Goal: Check status: Check status

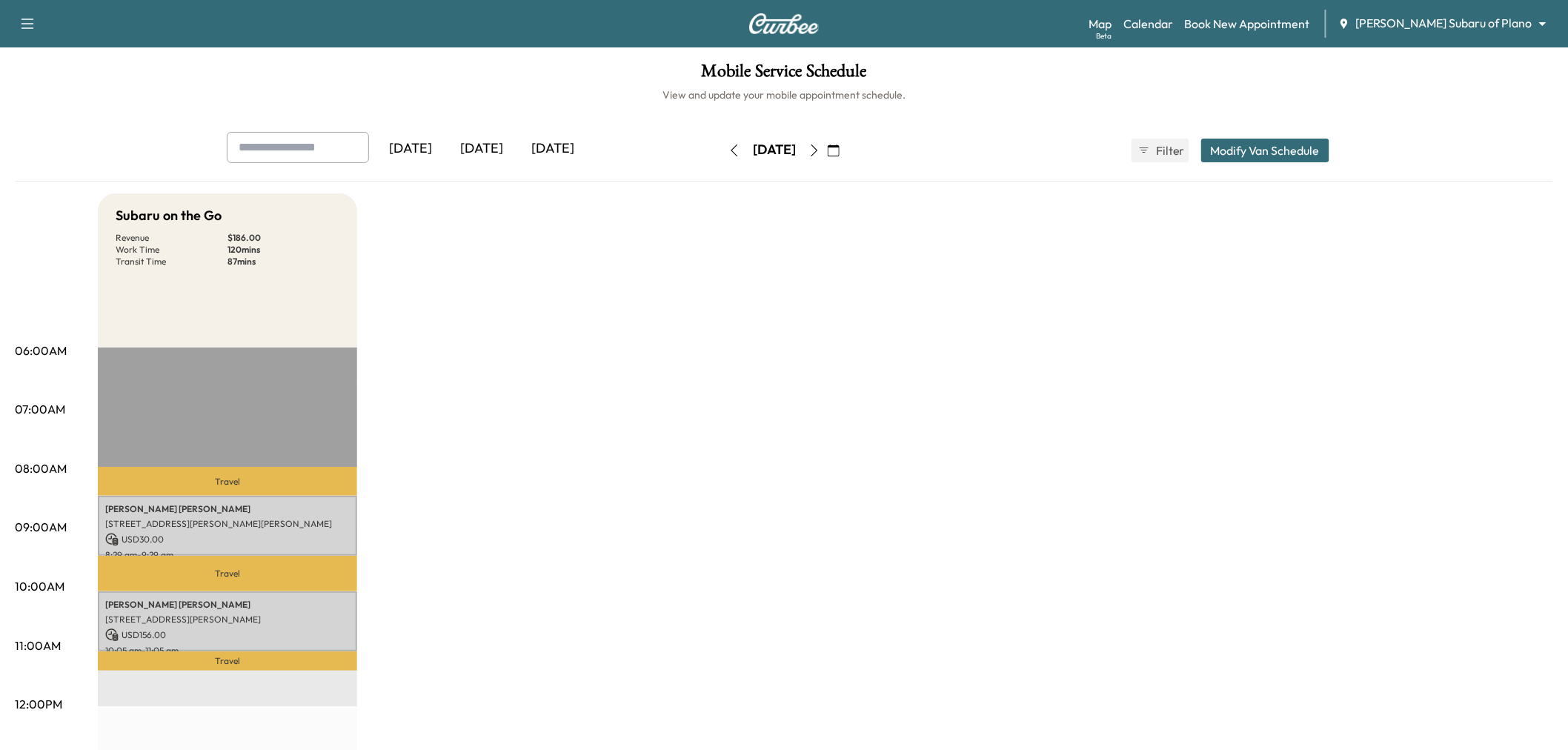
click at [479, 148] on div "[DATE]" at bounding box center [481, 149] width 71 height 34
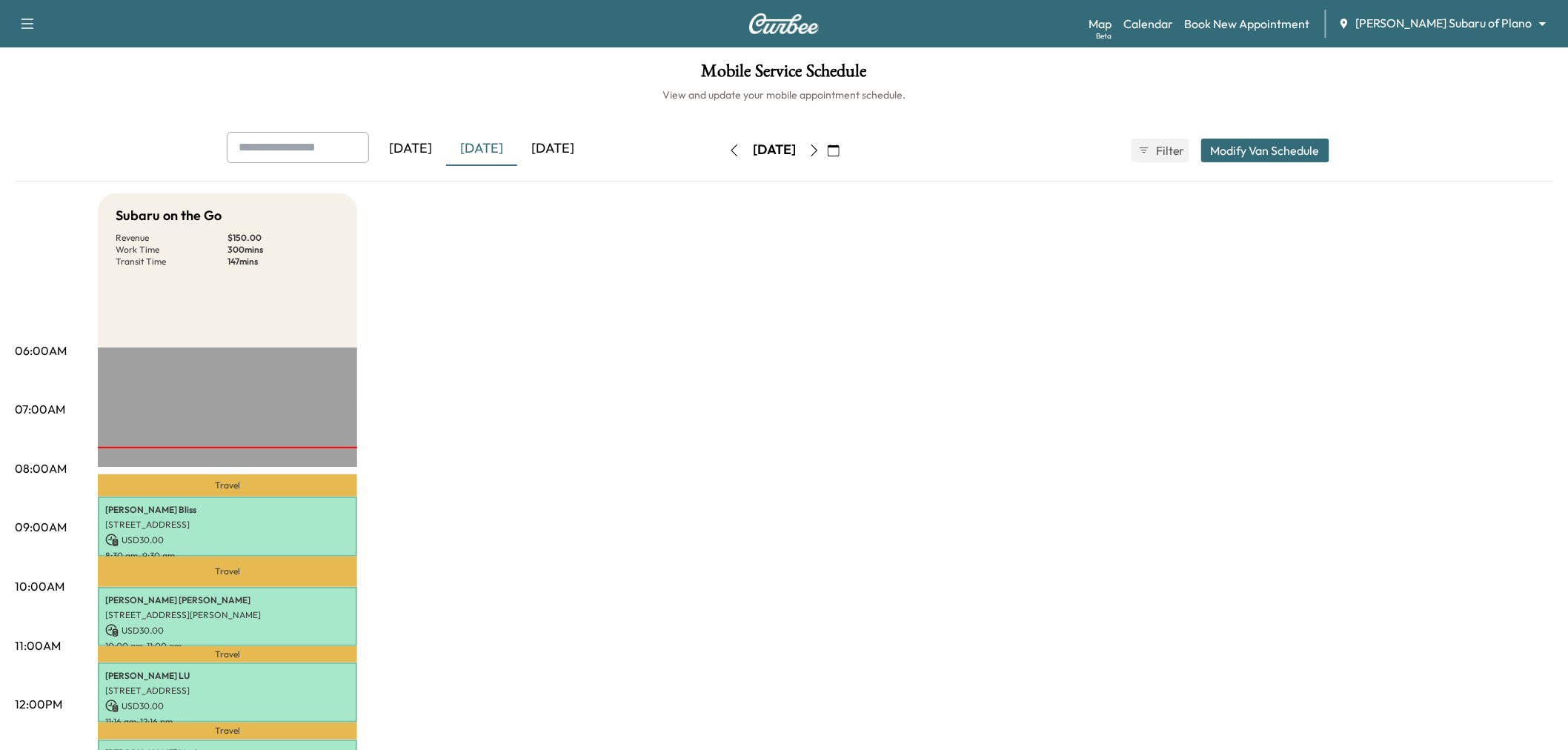
click at [493, 144] on div "[DATE]" at bounding box center [481, 149] width 71 height 34
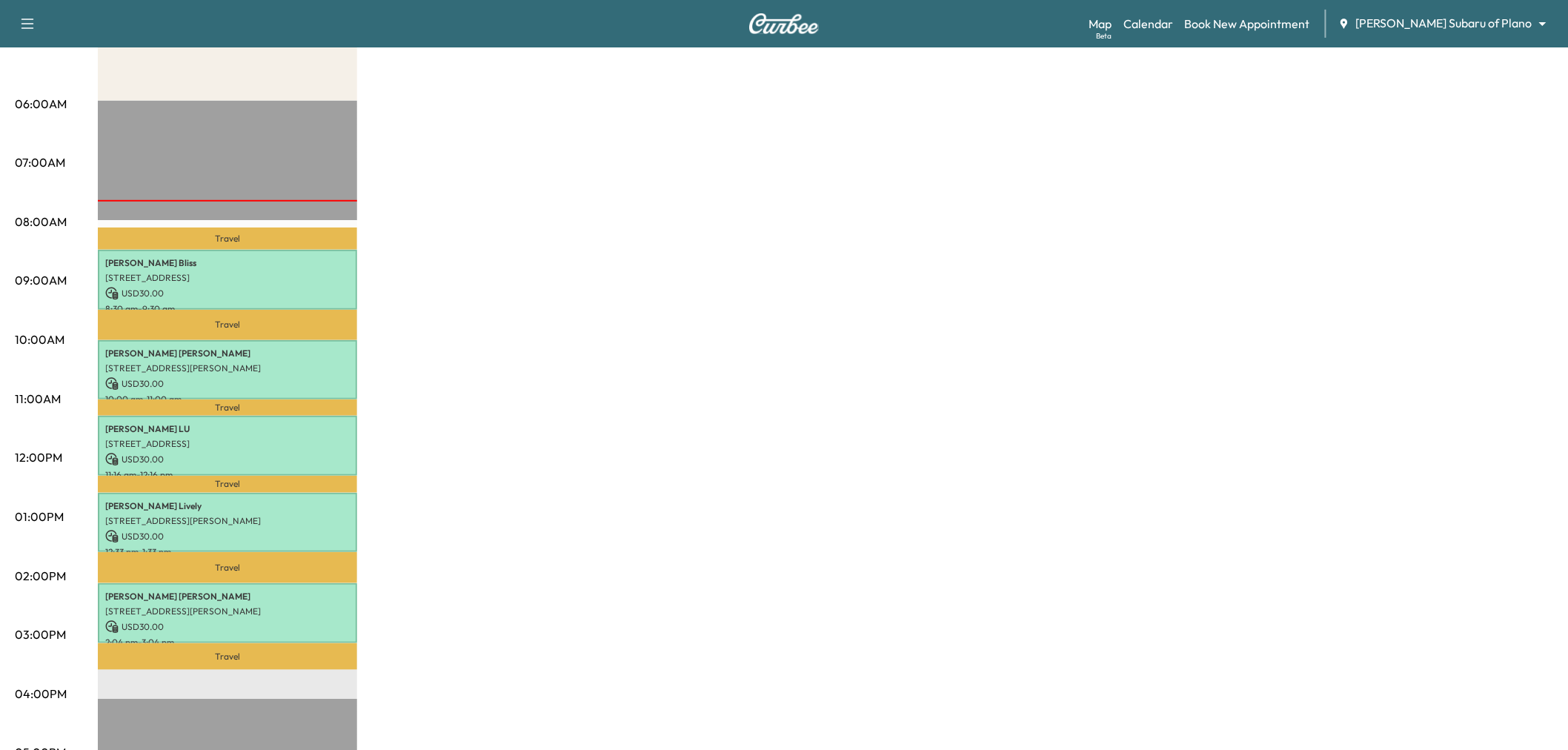
scroll to position [82, 0]
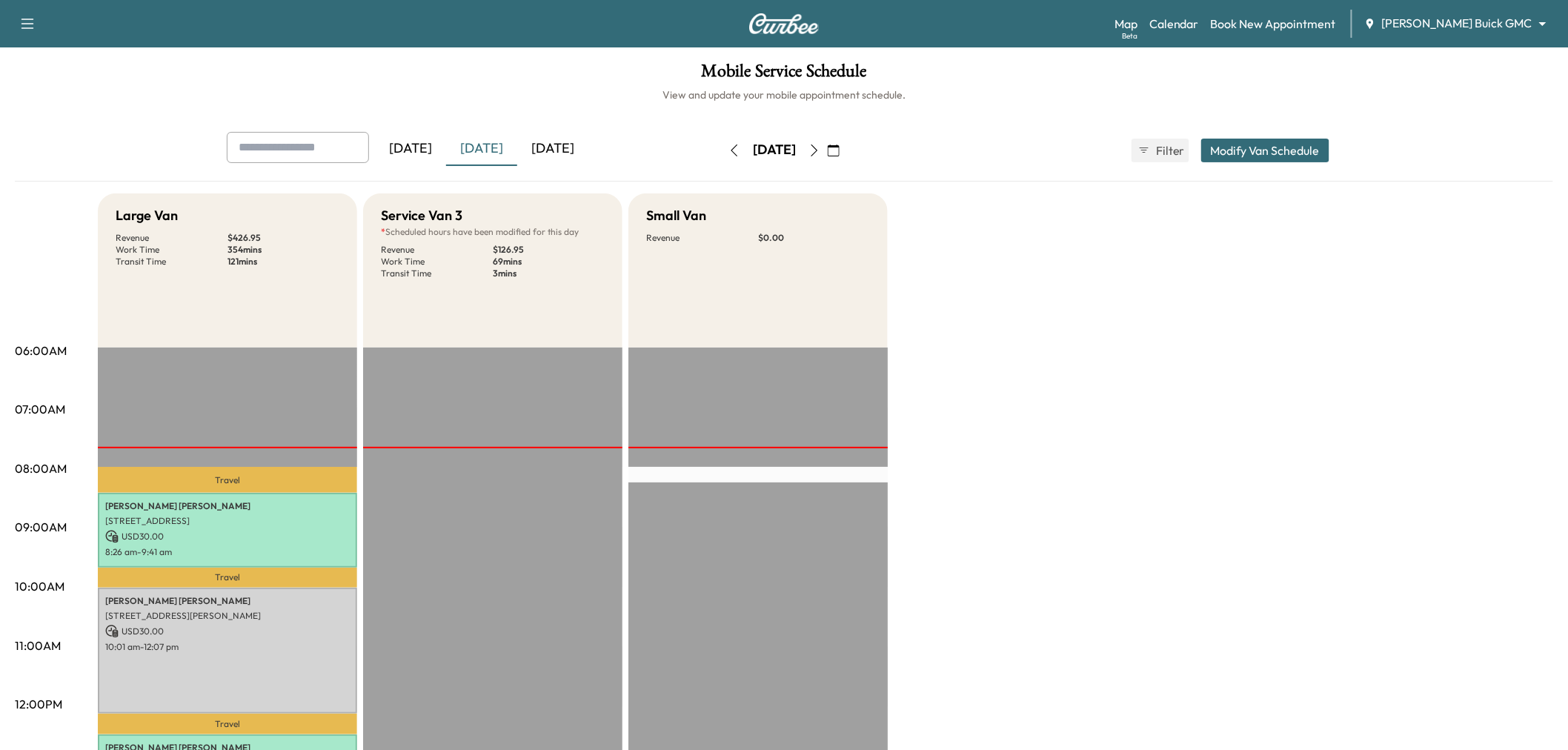
click at [494, 137] on div "[DATE]" at bounding box center [481, 149] width 71 height 34
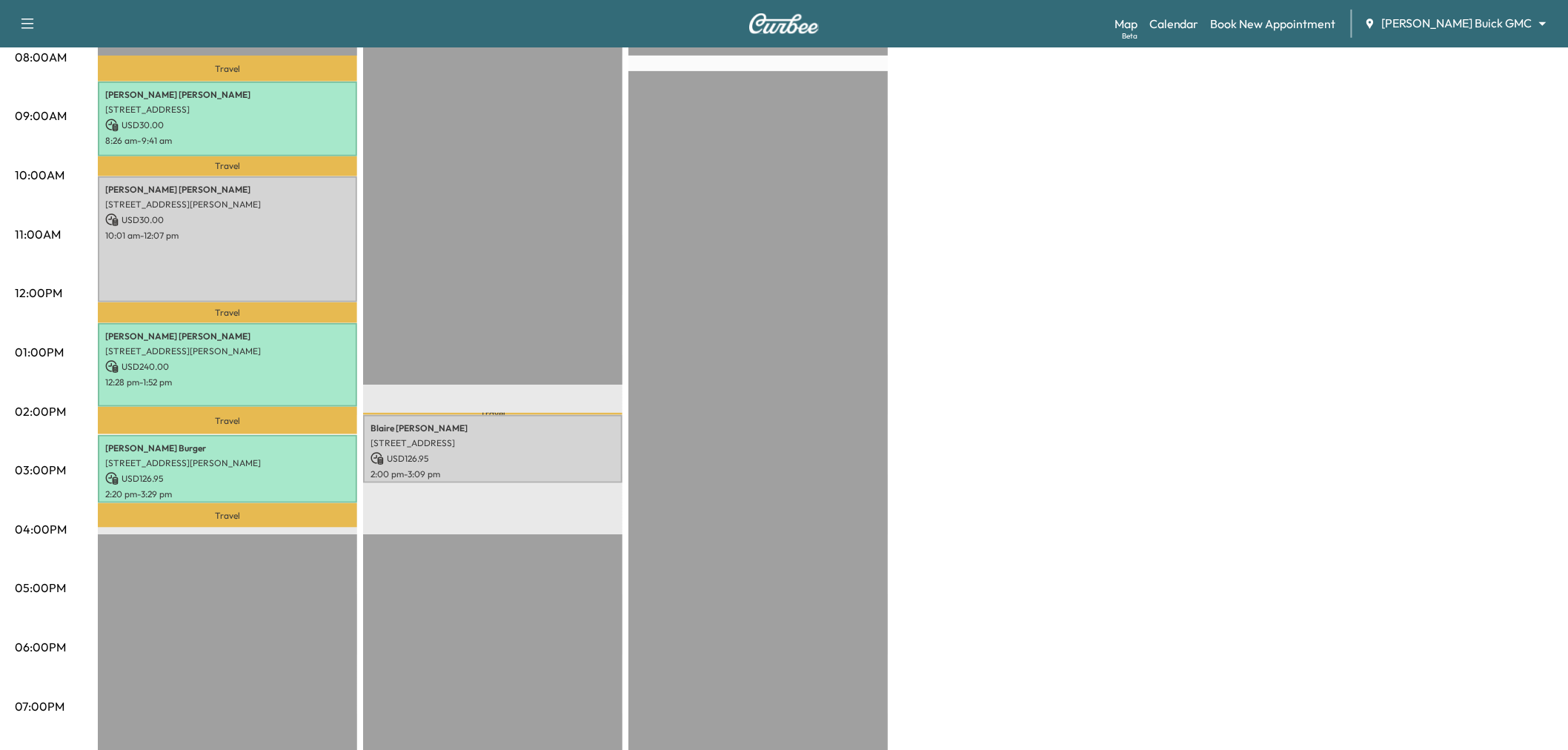
scroll to position [329, 0]
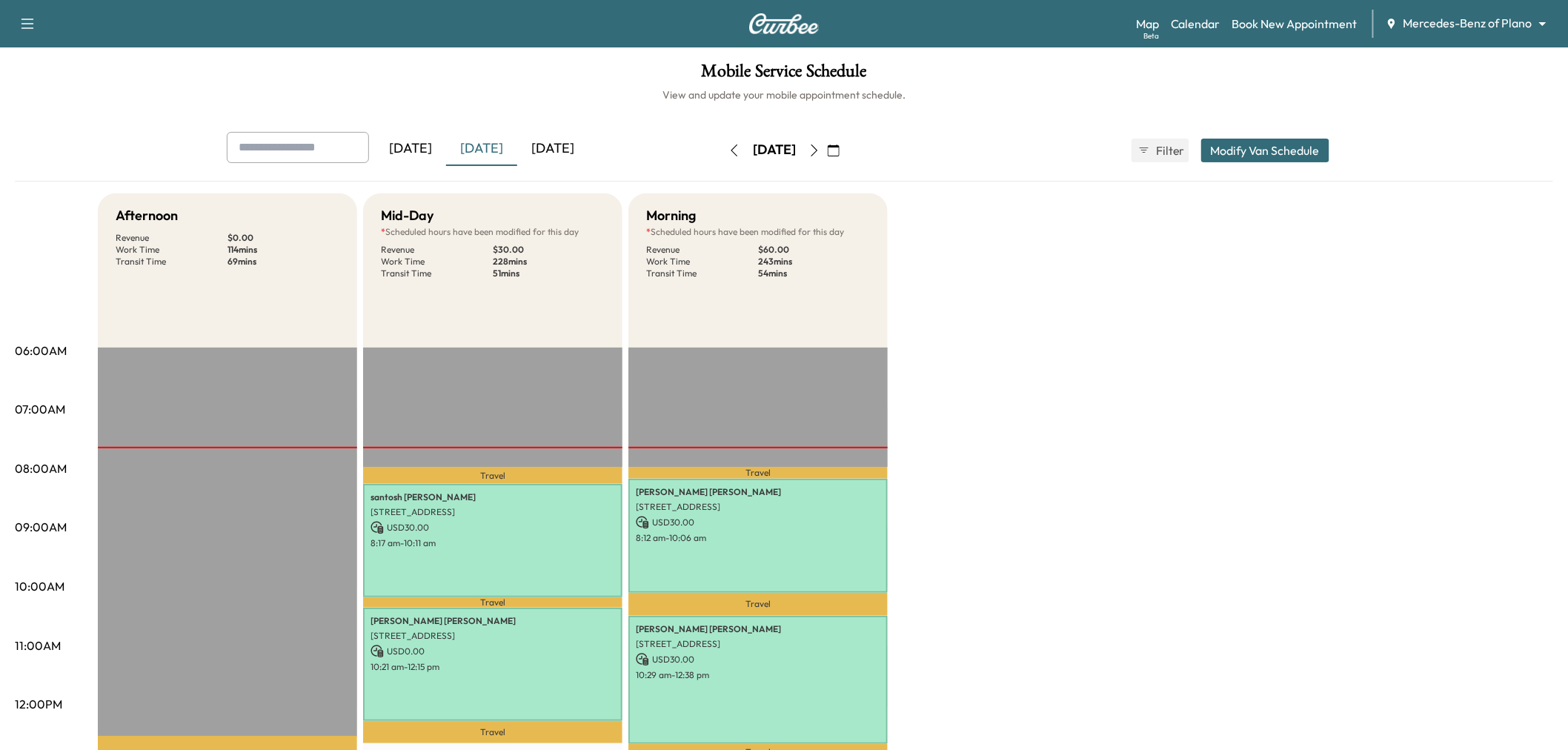
click at [508, 144] on div "[DATE]" at bounding box center [481, 149] width 71 height 34
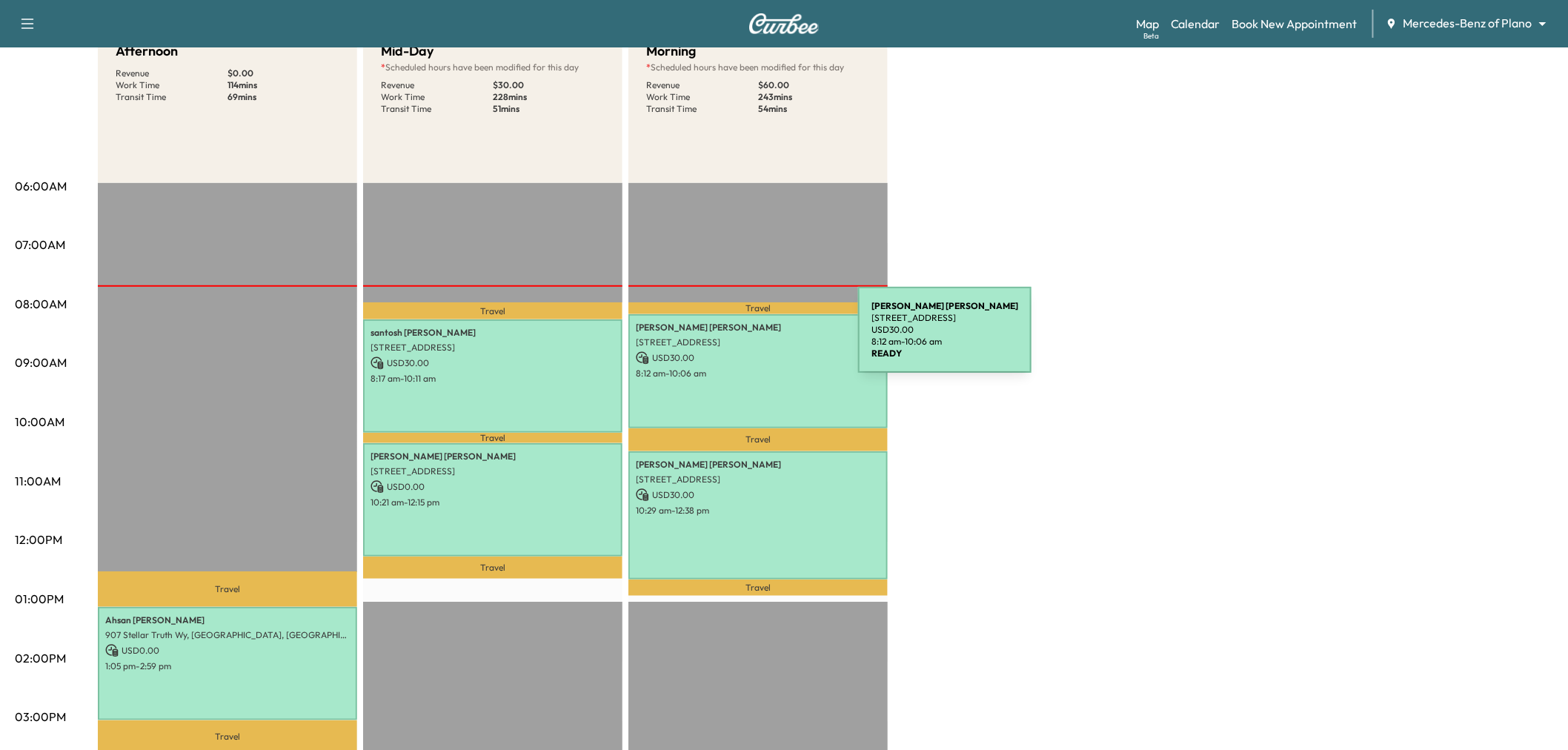
click at [747, 338] on p "[STREET_ADDRESS]" at bounding box center [758, 342] width 245 height 11
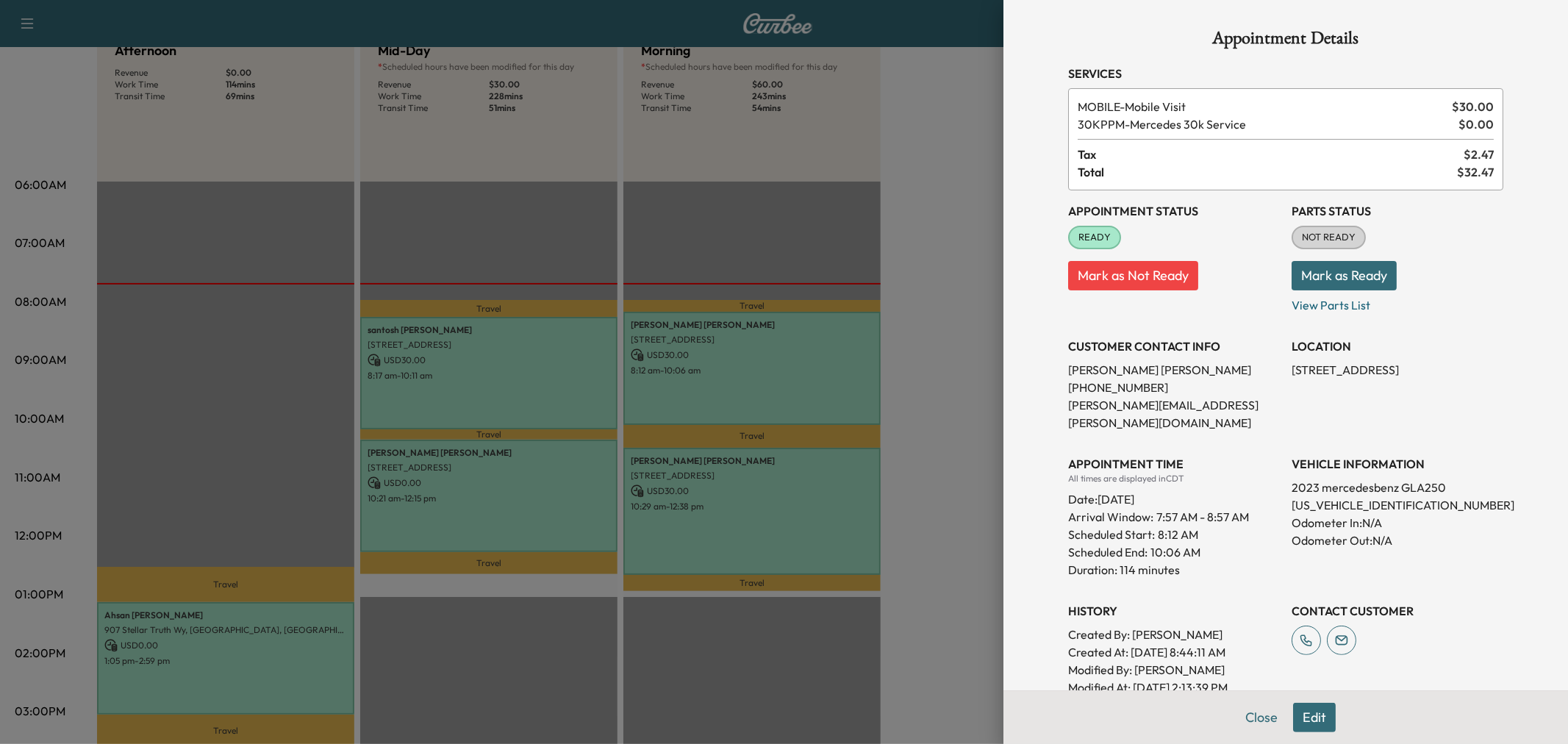
click at [673, 480] on div at bounding box center [784, 372] width 1568 height 744
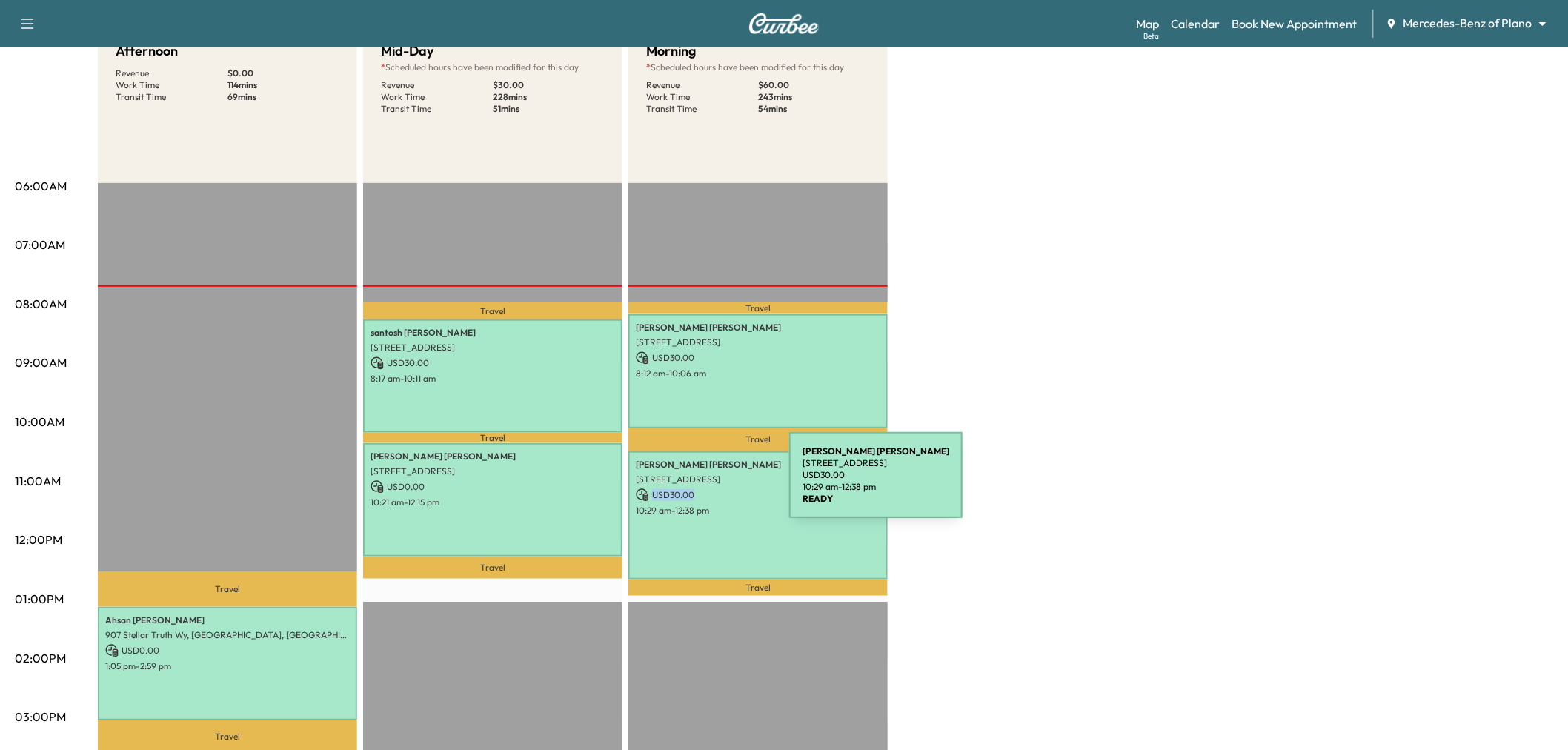
click at [678, 488] on p "USD 30.00" at bounding box center [758, 495] width 245 height 13
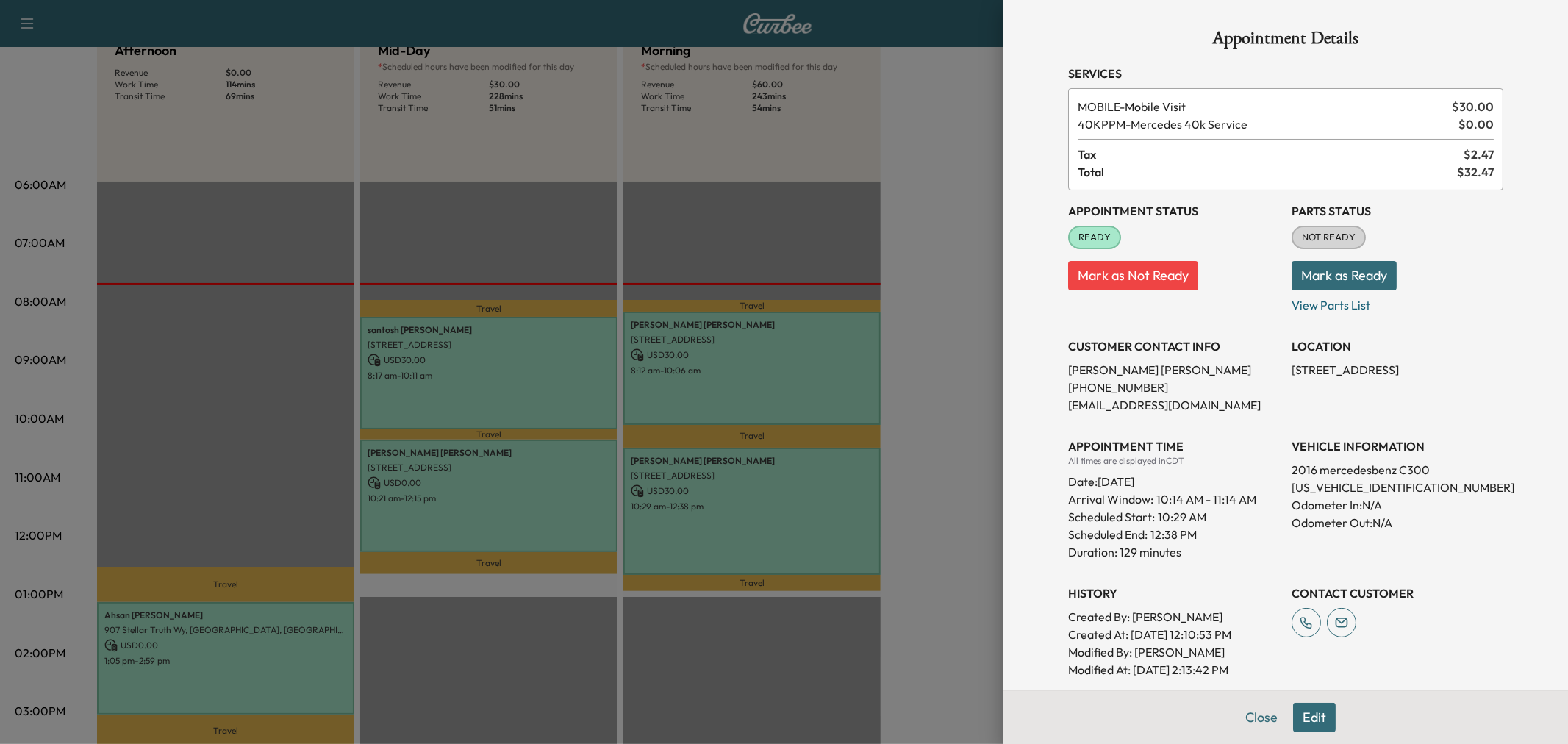
click at [672, 480] on div at bounding box center [784, 372] width 1568 height 744
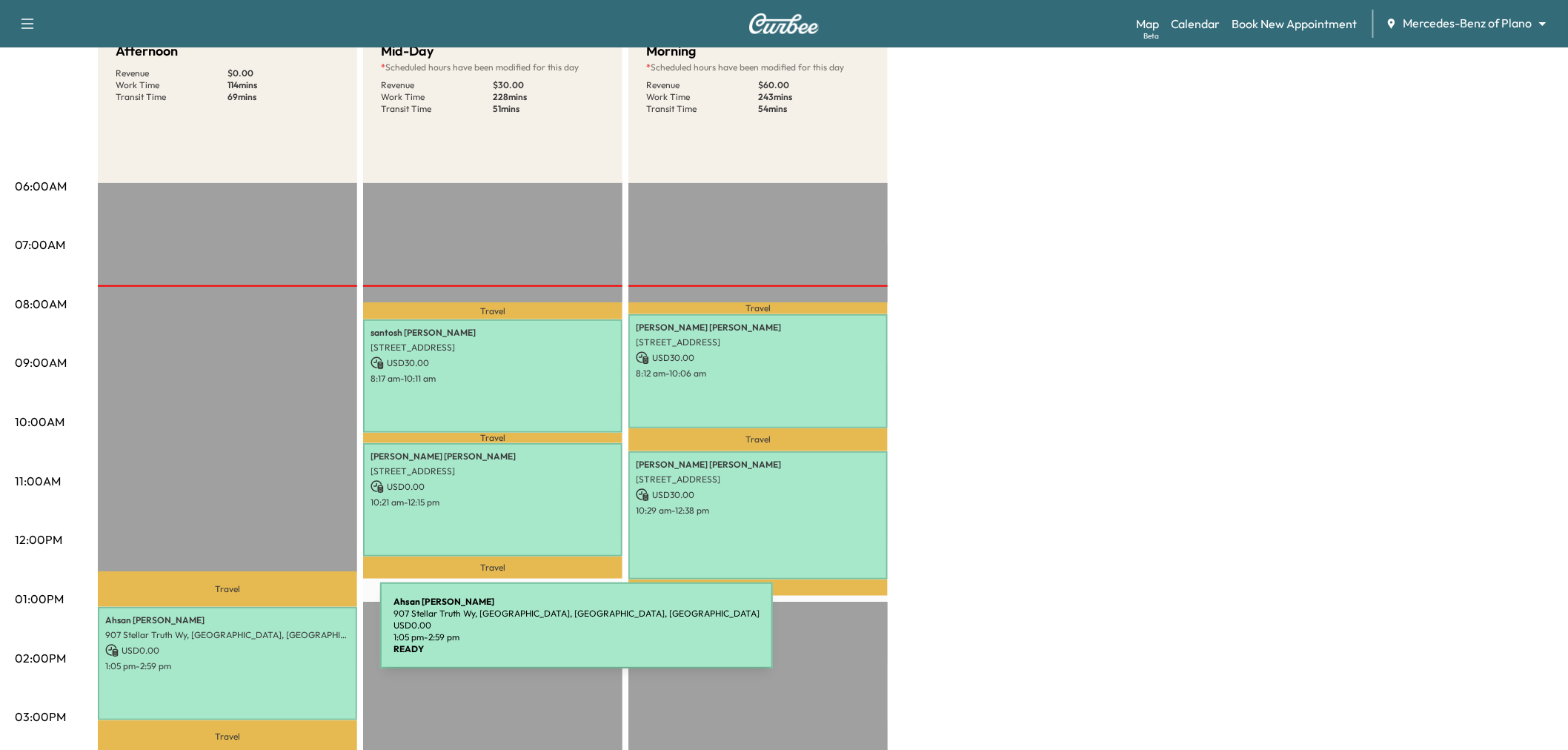
click at [269, 634] on div "[PERSON_NAME] 907 [PERSON_NAME], [GEOGRAPHIC_DATA], [GEOGRAPHIC_DATA], [GEOGRAP…" at bounding box center [227, 664] width 259 height 114
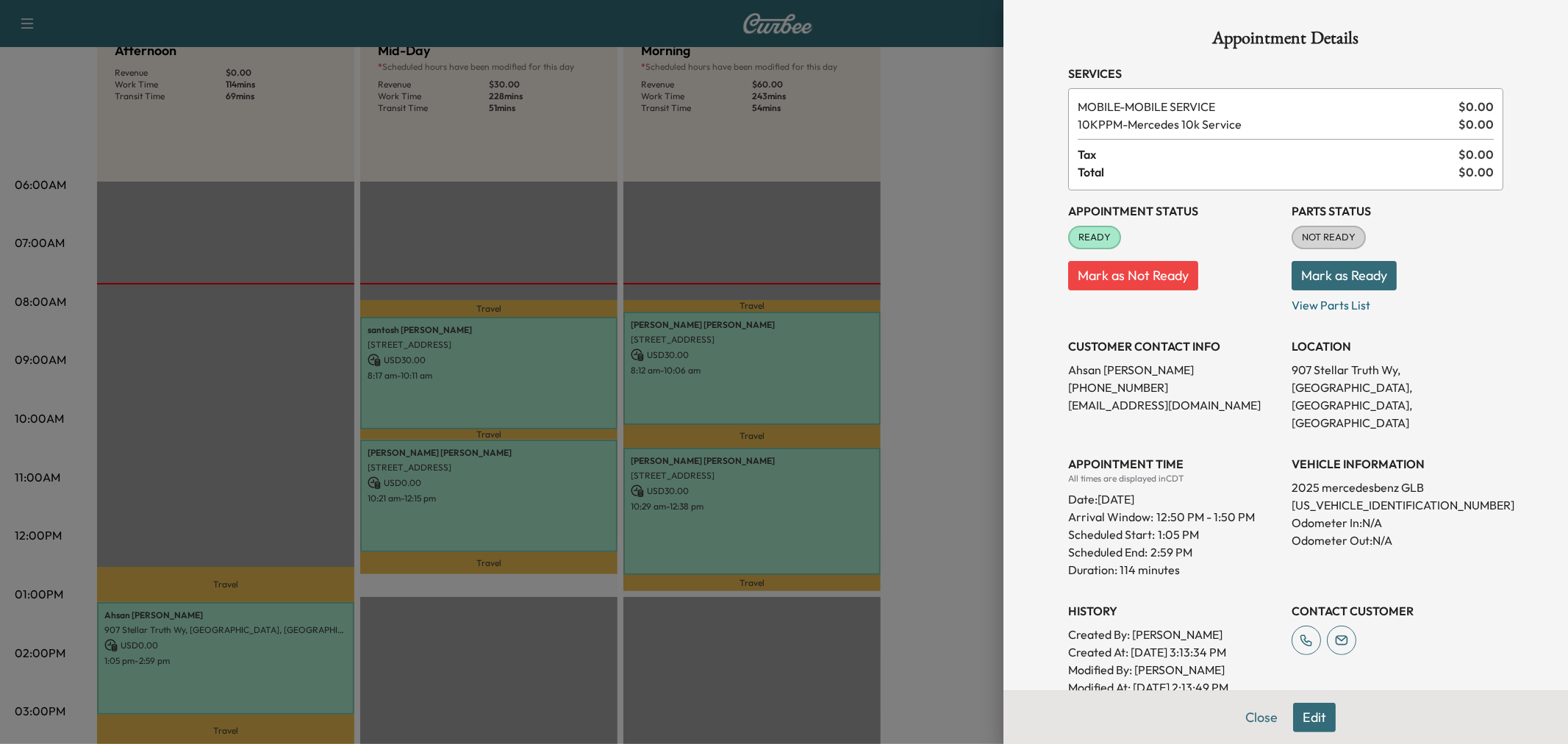
click at [267, 629] on div at bounding box center [784, 372] width 1568 height 744
